Goal: Find specific page/section: Find specific page/section

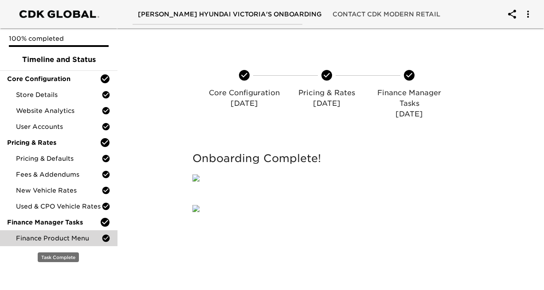
click at [79, 238] on span "Finance Product Menu" at bounding box center [59, 238] width 86 height 9
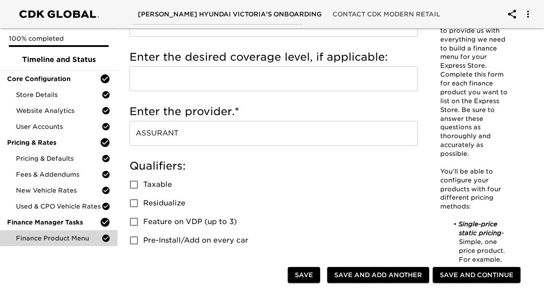
scroll to position [94, 0]
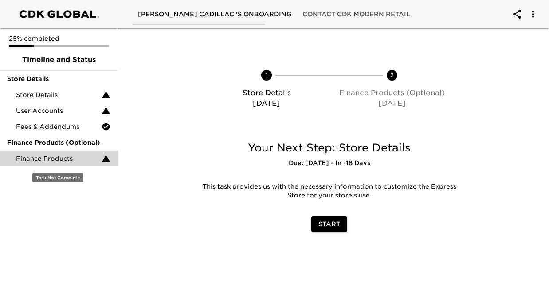
click at [77, 151] on div "Finance Products" at bounding box center [58, 159] width 117 height 16
